Goal: Find specific page/section: Find specific page/section

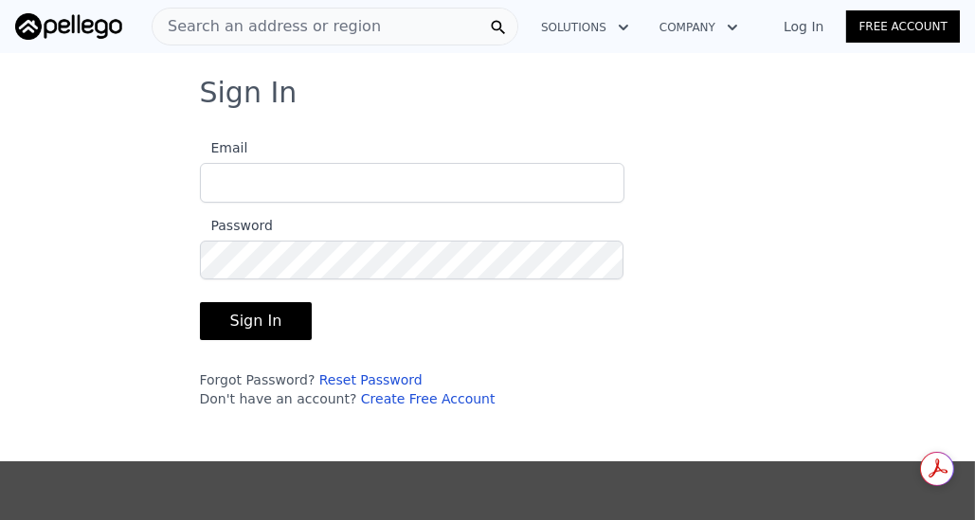
type input "[EMAIL_ADDRESS][DOMAIN_NAME]"
click at [252, 321] on button "Sign In" at bounding box center [256, 321] width 113 height 38
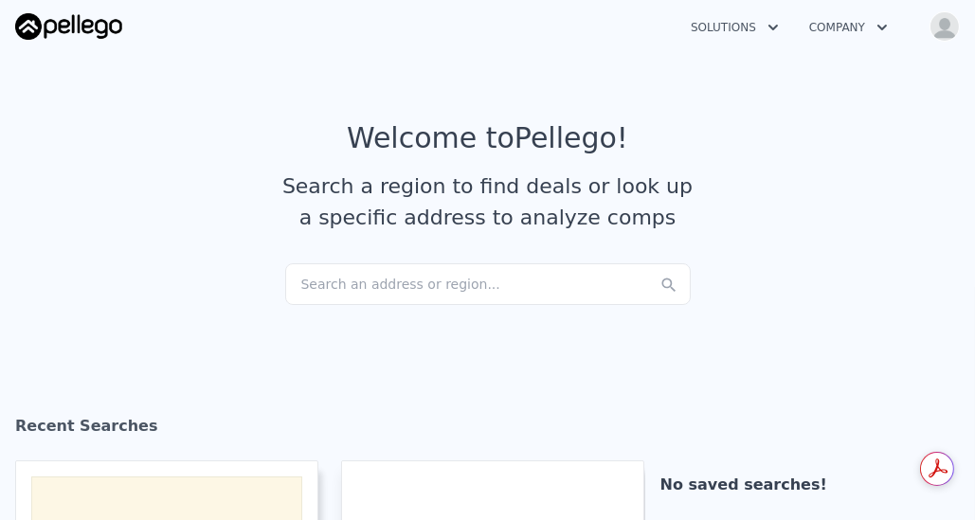
checkbox input "true"
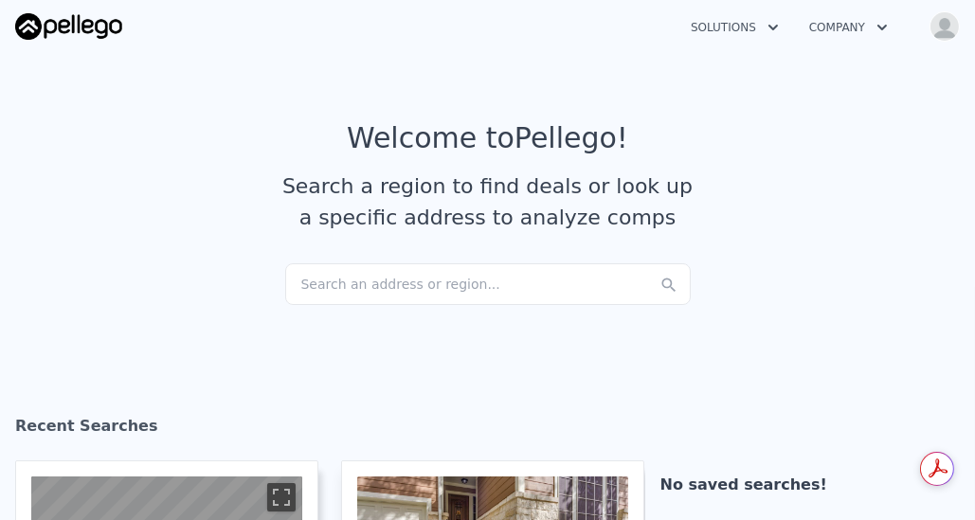
click at [334, 287] on div "Search an address or region..." at bounding box center [488, 285] width 406 height 42
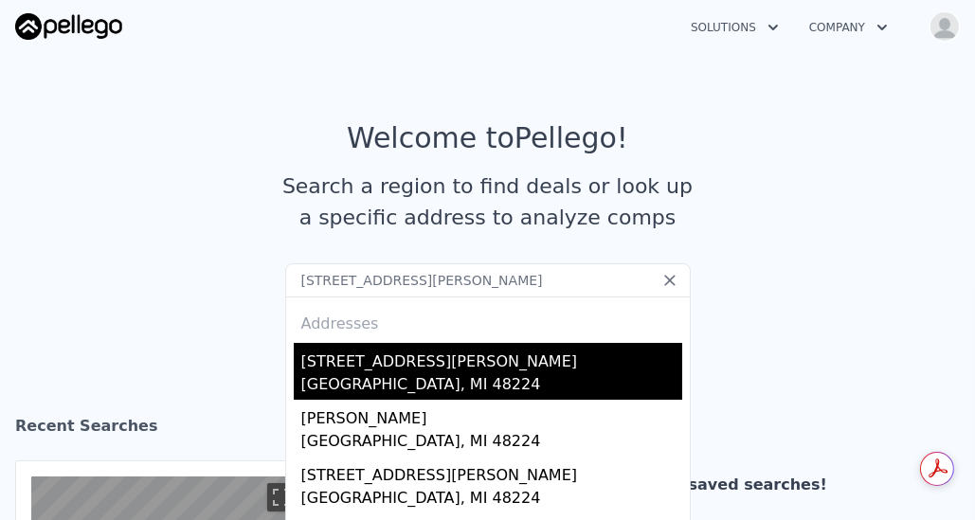
type input "[STREET_ADDRESS][PERSON_NAME]"
click at [339, 360] on div "[STREET_ADDRESS][PERSON_NAME]" at bounding box center [491, 358] width 381 height 30
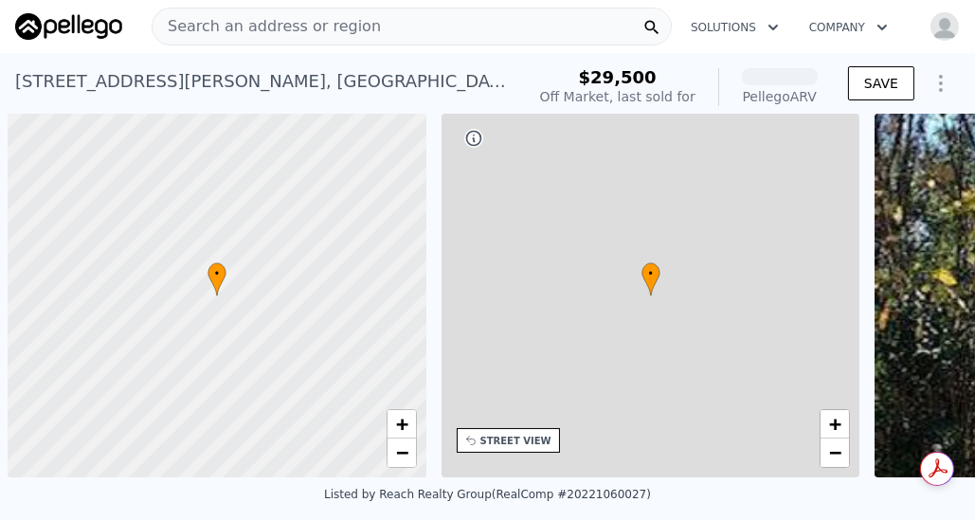
scroll to position [0, 8]
